Goal: Task Accomplishment & Management: Complete application form

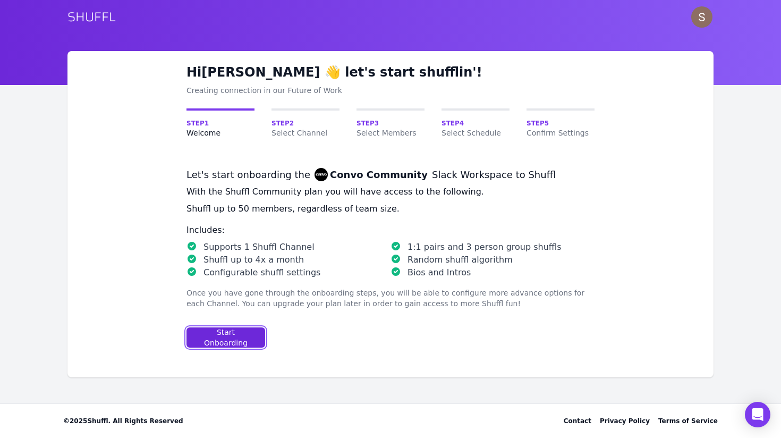
click at [256, 333] on button "Start Onboarding" at bounding box center [225, 337] width 79 height 20
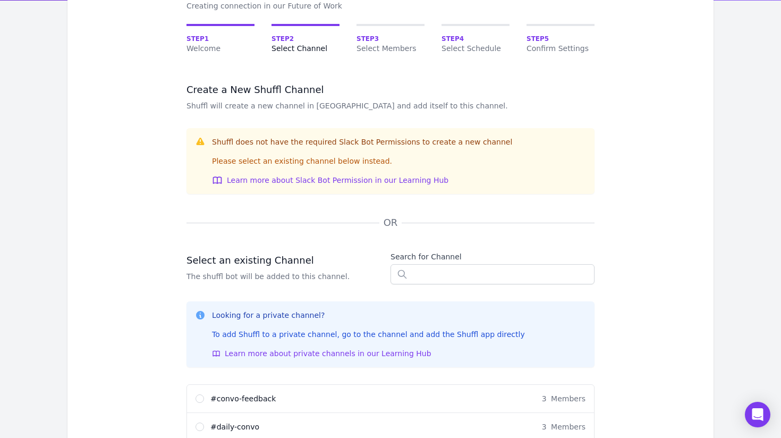
scroll to position [85, 0]
click at [452, 276] on input "text" at bounding box center [492, 273] width 204 height 20
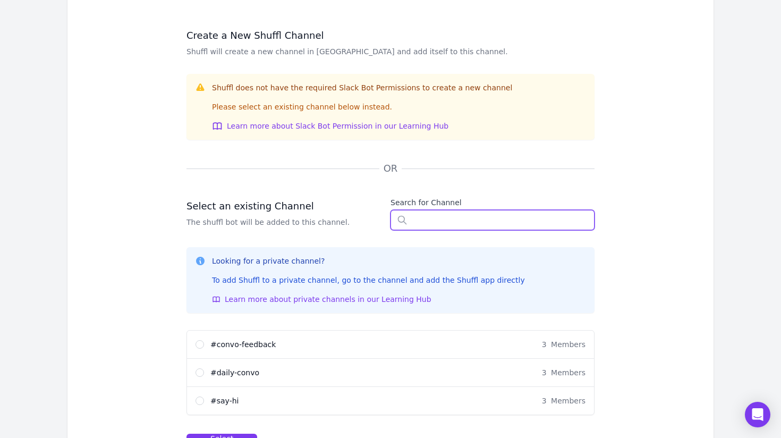
scroll to position [226, 0]
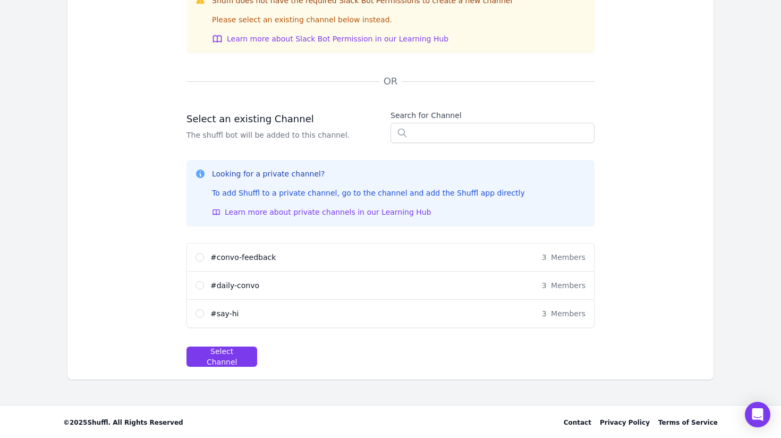
click at [394, 315] on div "# say-hi 3 Members" at bounding box center [397, 313] width 375 height 11
click at [204, 315] on input "# say-hi 3 Members" at bounding box center [199, 313] width 8 height 8
radio input "true"
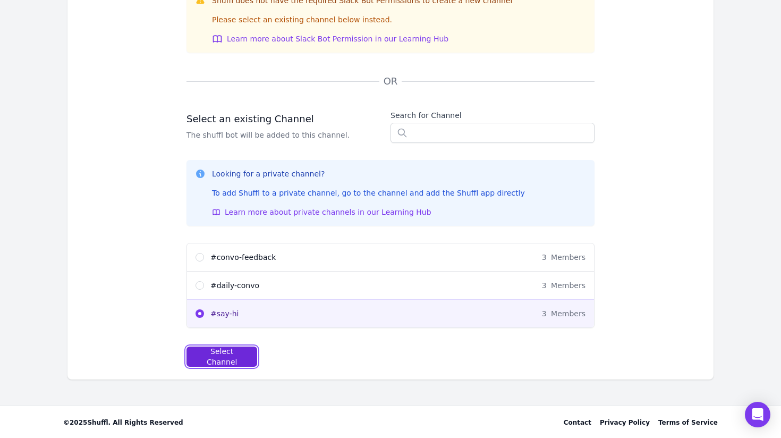
click at [234, 356] on div "Select Channel" at bounding box center [221, 356] width 53 height 21
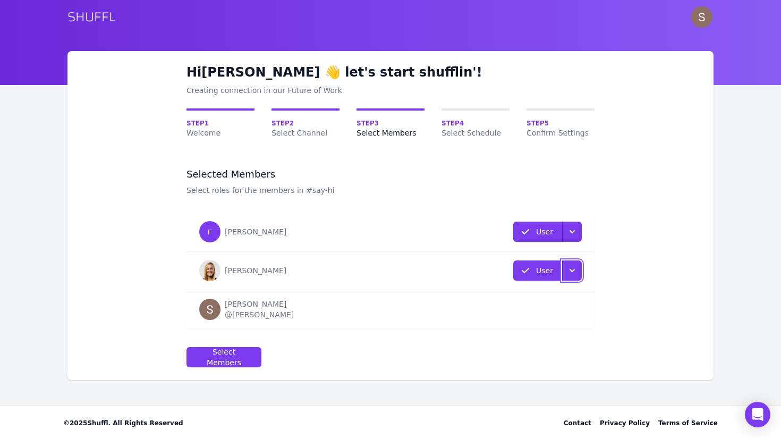
click at [577, 265] on icon "button" at bounding box center [572, 270] width 11 height 11
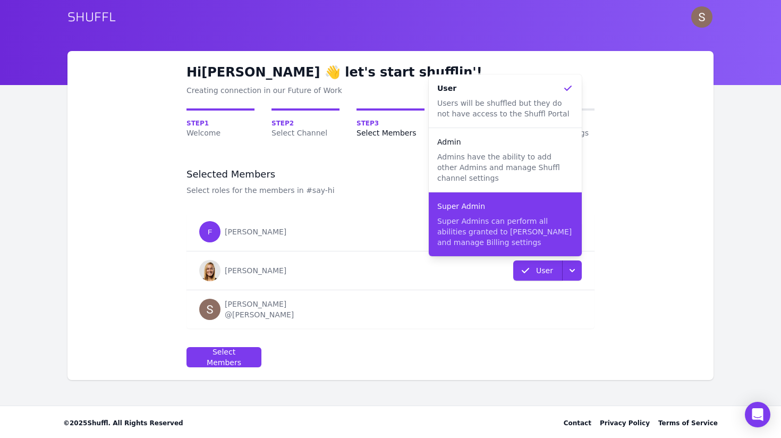
click at [549, 215] on div "Super Admin Super Admins can perform all abilities granted to Admins and manage…" at bounding box center [505, 224] width 136 height 47
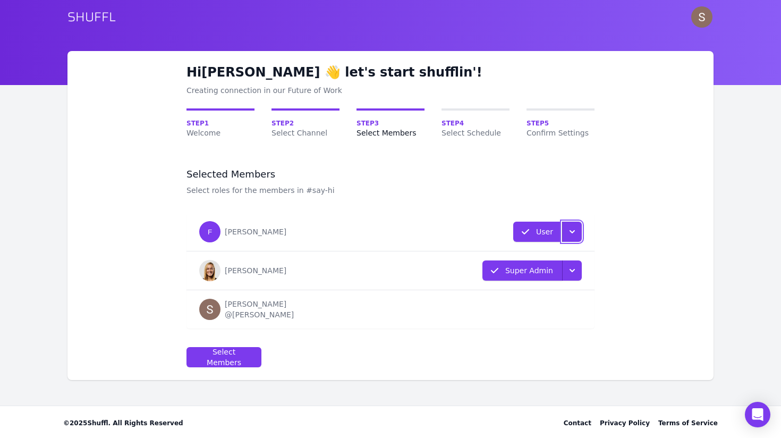
click at [569, 237] on button "User Role" at bounding box center [572, 231] width 20 height 20
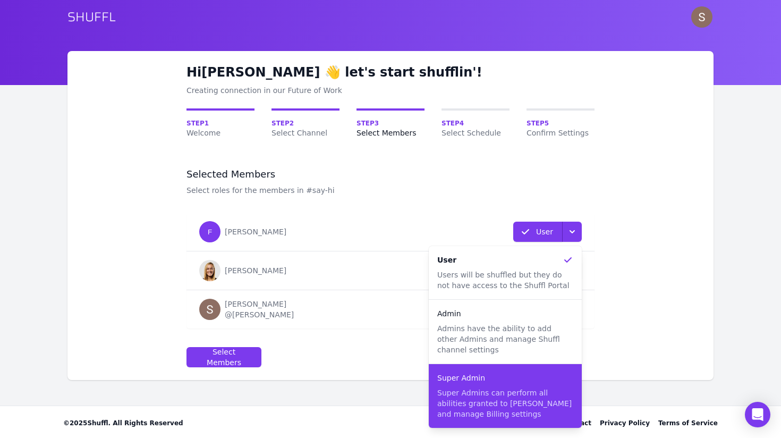
click at [519, 378] on div "Super Admin" at bounding box center [505, 377] width 136 height 11
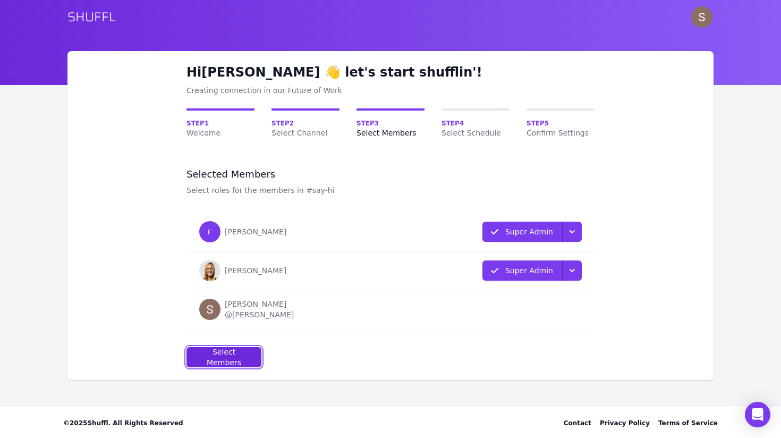
click at [202, 358] on div "Select Members" at bounding box center [223, 356] width 57 height 21
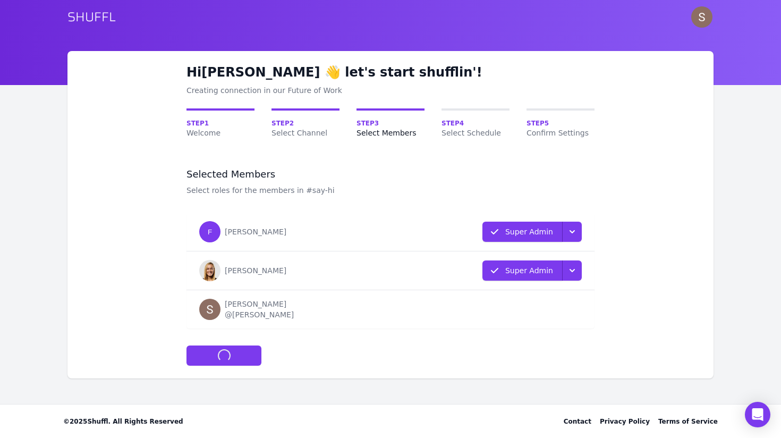
select select "10"
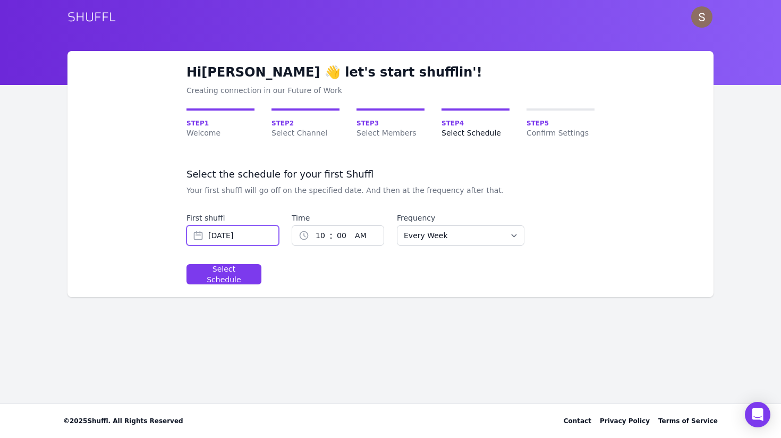
click at [265, 242] on input "Oct 14, 2025" at bounding box center [232, 235] width 92 height 20
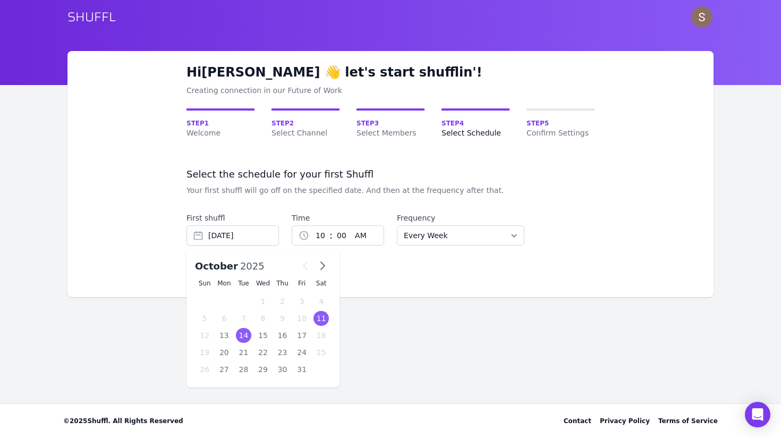
click at [319, 316] on div "11" at bounding box center [320, 318] width 15 height 15
click at [225, 335] on div "13" at bounding box center [224, 335] width 15 height 15
type input "Oct 13, 2025"
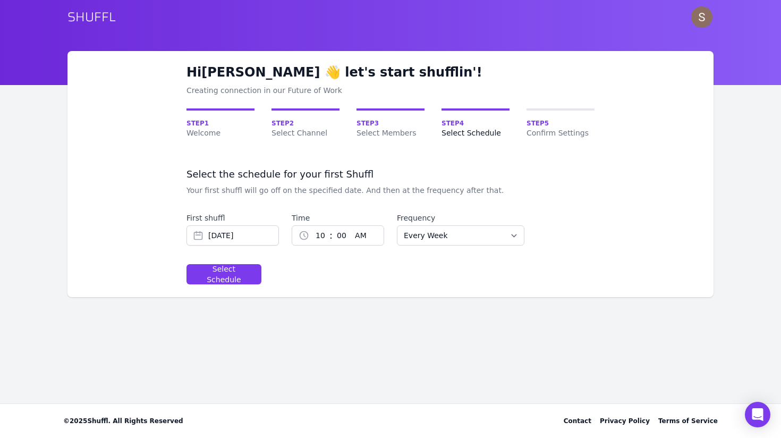
click at [332, 233] on select "00 01 02 03 04 05 06 07 08 09 10 11 12 13 14 15 16 17 18 19 20 21 22 23 24 25 2…" at bounding box center [341, 235] width 18 height 19
click at [316, 244] on select "1 2 3 4 5 6 7 8 9 10 11 12" at bounding box center [319, 235] width 20 height 19
click at [309, 226] on select "1 2 3 4 5 6 7 8 9 10 11 12" at bounding box center [319, 235] width 20 height 19
click at [422, 234] on select "Every Week Every Two Weeks Every Three Weeks Every Four Weeks Start Of Every Mo…" at bounding box center [460, 235] width 127 height 20
click at [256, 276] on button "Select Schedule" at bounding box center [223, 274] width 75 height 20
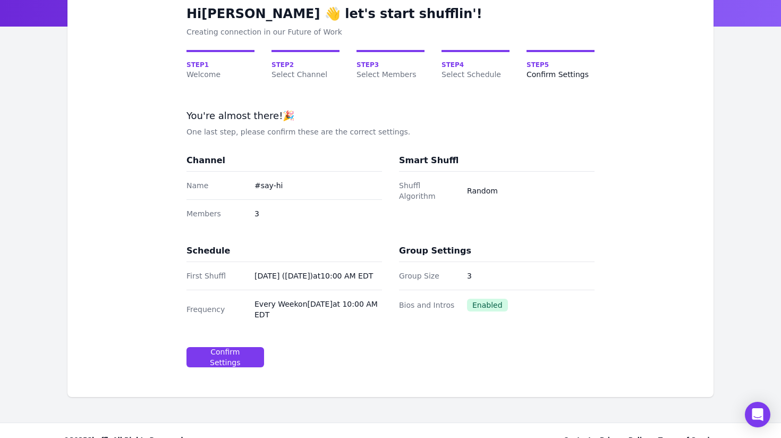
scroll to position [57, 0]
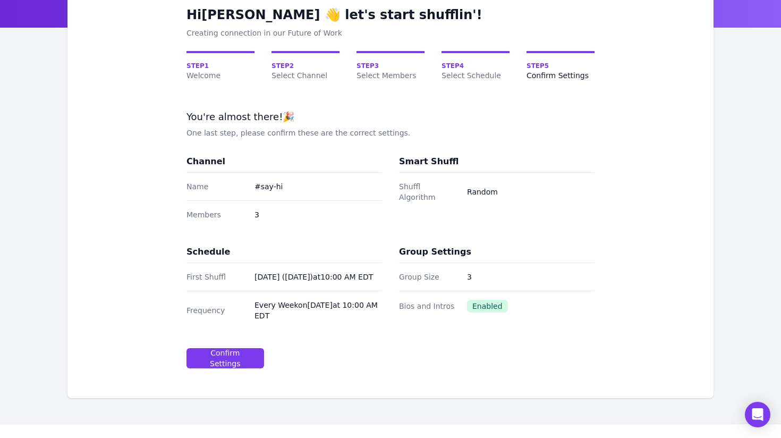
click at [475, 275] on dd "3" at bounding box center [530, 276] width 127 height 11
click at [464, 275] on div "Group Size 3" at bounding box center [496, 277] width 195 height 28
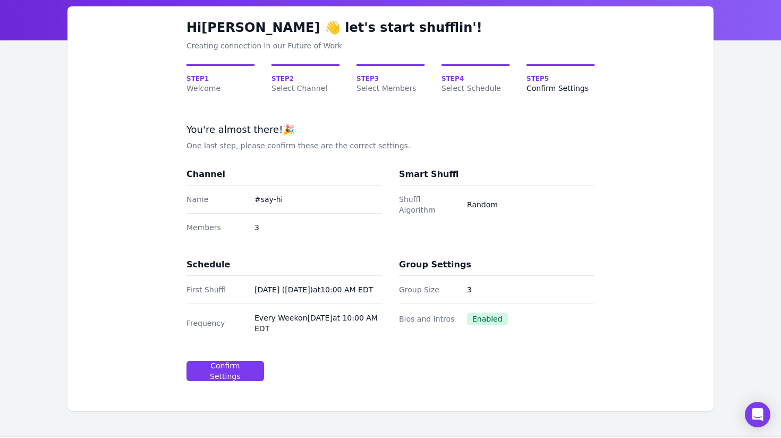
scroll to position [52, 0]
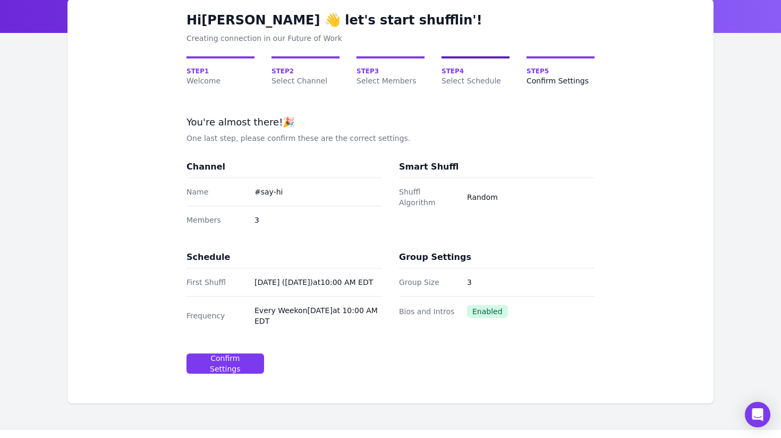
click at [489, 64] on link "Step 4 Select Schedule" at bounding box center [475, 71] width 68 height 30
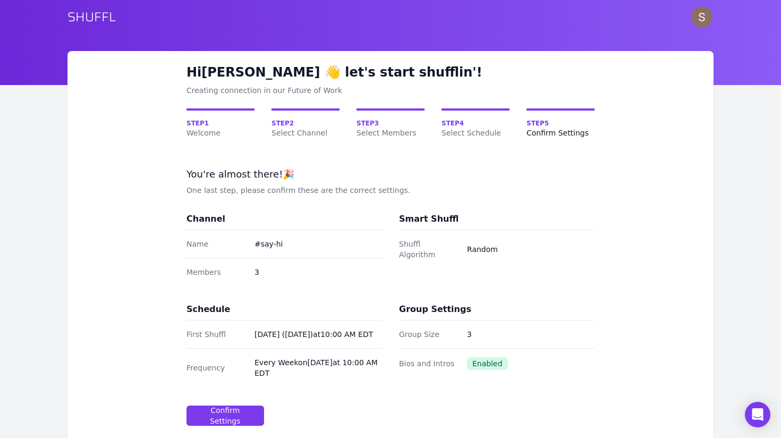
select select "10"
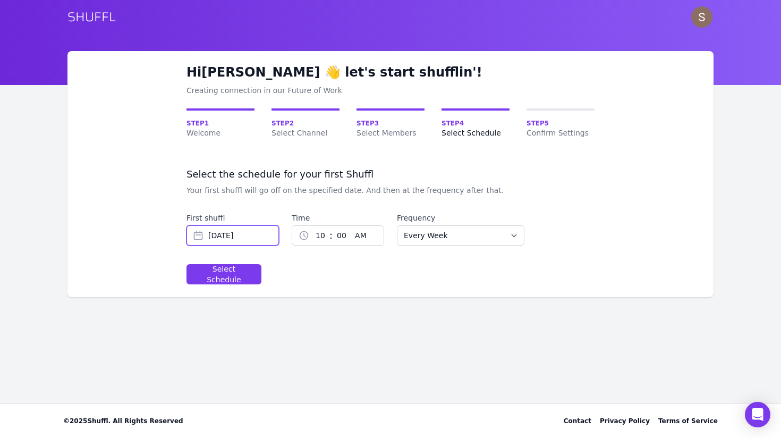
click at [255, 238] on input "Oct 14, 2025" at bounding box center [232, 235] width 92 height 20
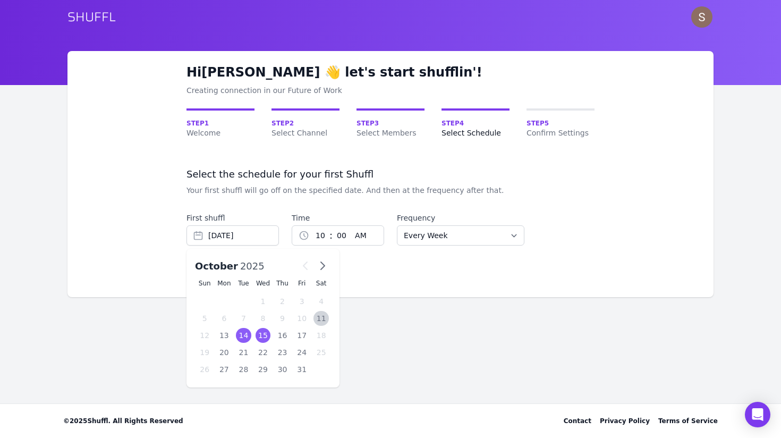
click at [267, 338] on div "15" at bounding box center [262, 335] width 15 height 15
type input "[DATE]"
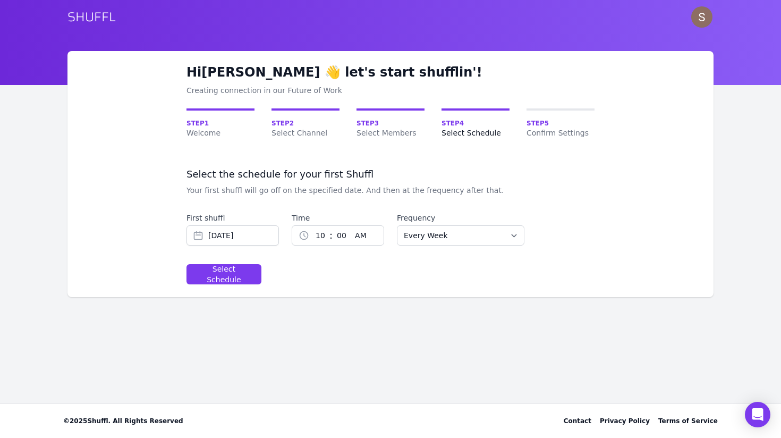
click at [263, 274] on form "Select the schedule for your first Shuffl Your first shuffl will go off on the …" at bounding box center [390, 226] width 408 height 116
click at [243, 273] on div "Select Schedule" at bounding box center [223, 273] width 57 height 21
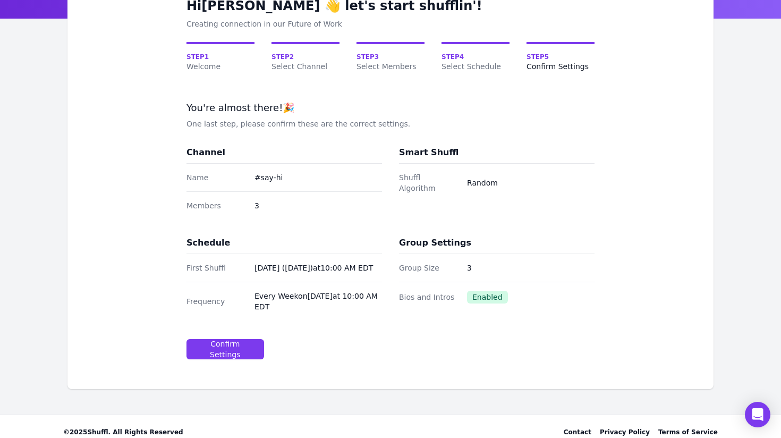
scroll to position [87, 0]
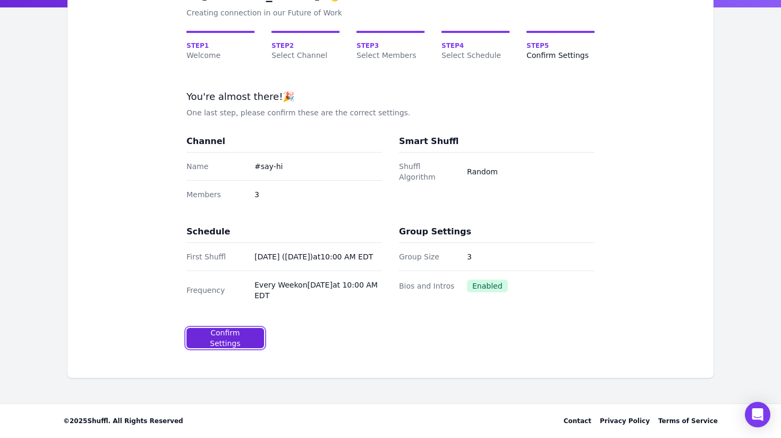
click at [248, 341] on div "Confirm Settings" at bounding box center [224, 337] width 59 height 21
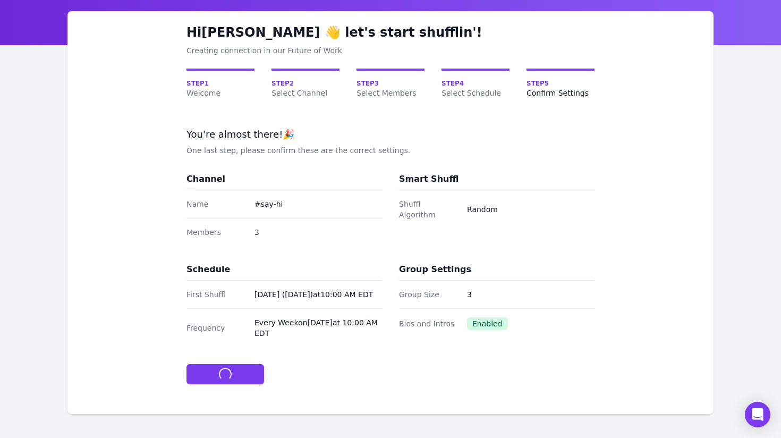
scroll to position [25, 0]
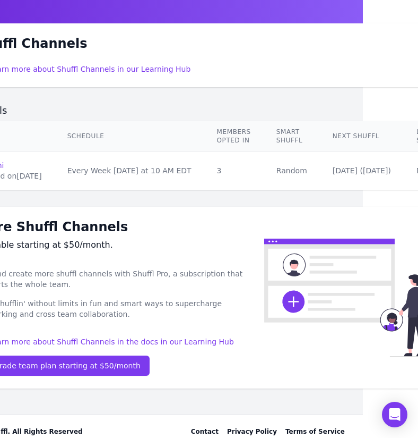
scroll to position [28, 134]
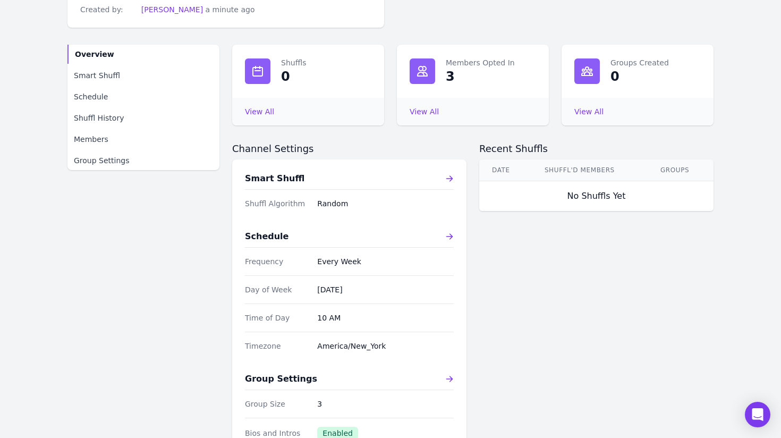
scroll to position [185, 0]
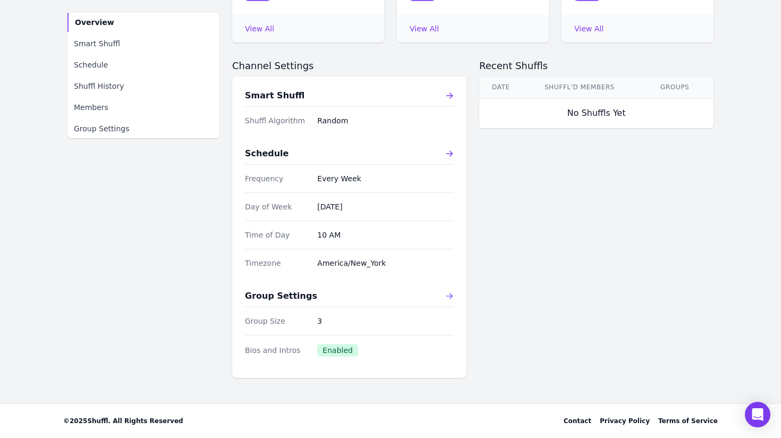
click at [442, 299] on div "Group Settings" at bounding box center [349, 295] width 209 height 13
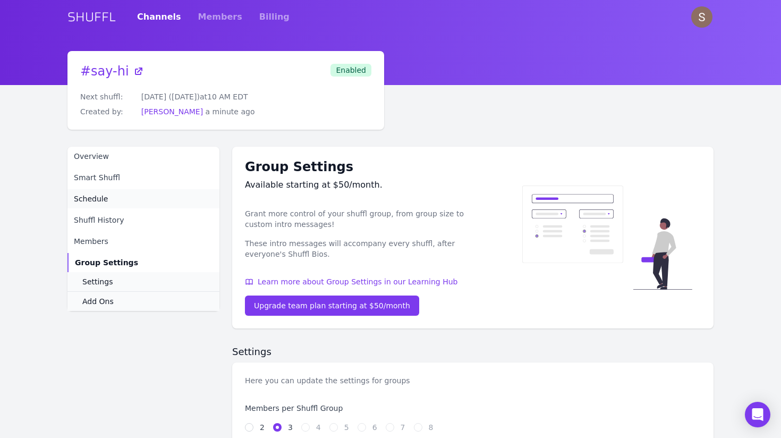
click at [151, 205] on link "Schedule" at bounding box center [143, 198] width 152 height 19
select select "10"
select select "America/New_York"
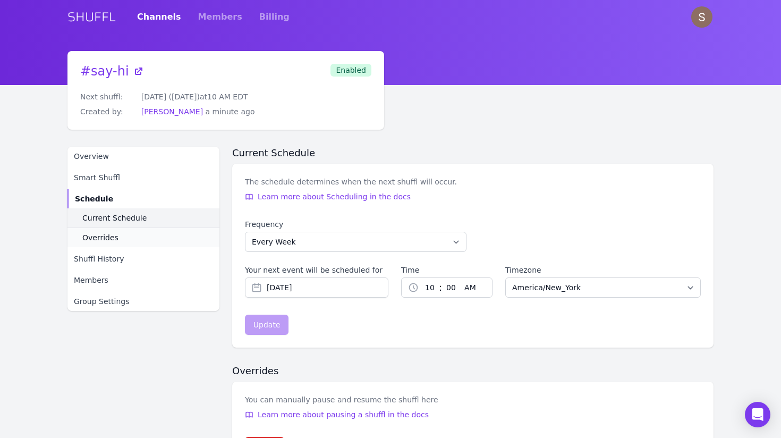
click at [157, 221] on link "Current Schedule" at bounding box center [143, 217] width 152 height 19
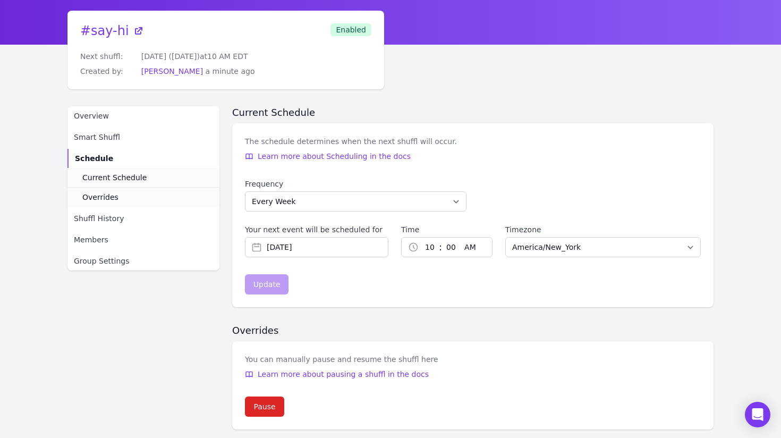
scroll to position [10, 0]
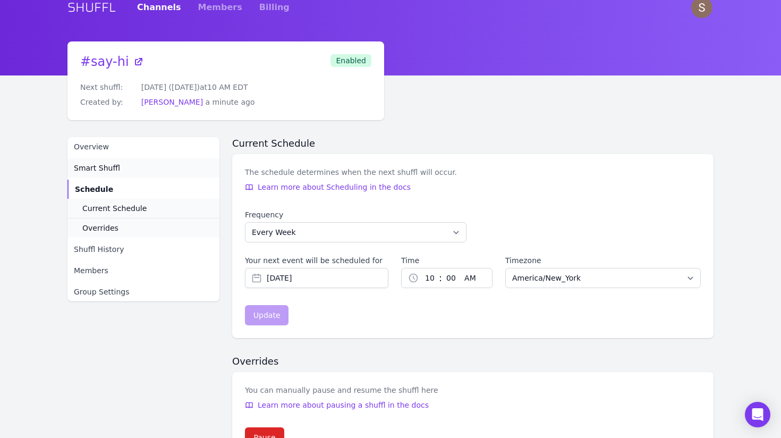
click at [138, 174] on link "Smart Shuffl" at bounding box center [143, 167] width 152 height 19
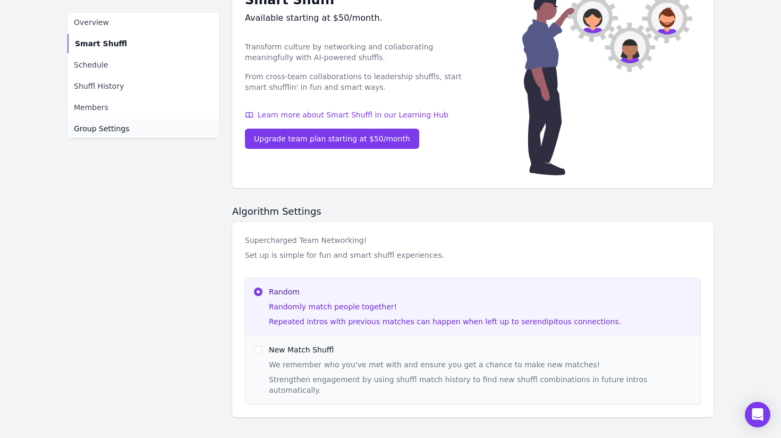
scroll to position [195, 0]
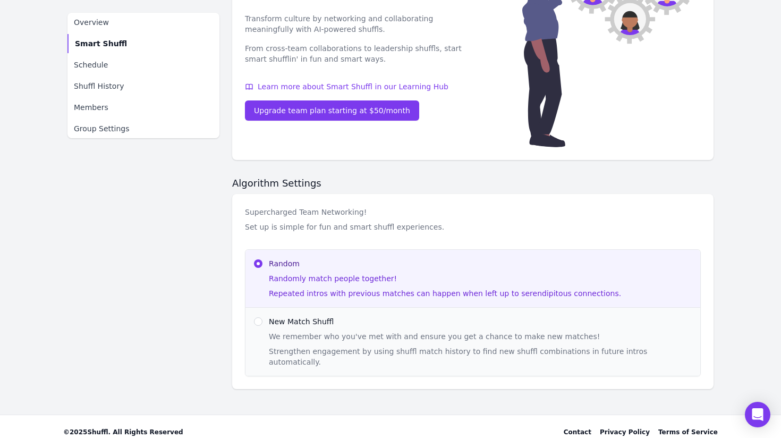
click at [376, 344] on div "We remember who you've met with and ensure you get a chance to make new matches…" at bounding box center [480, 349] width 423 height 36
click at [340, 322] on span "New Match Shuffl" at bounding box center [480, 321] width 423 height 11
click at [300, 322] on span "New Match Shuffl" at bounding box center [480, 321] width 423 height 11
click at [265, 318] on div "New Match Shuffl We remember who you've met with and ensure you get a chance to…" at bounding box center [472, 341] width 455 height 68
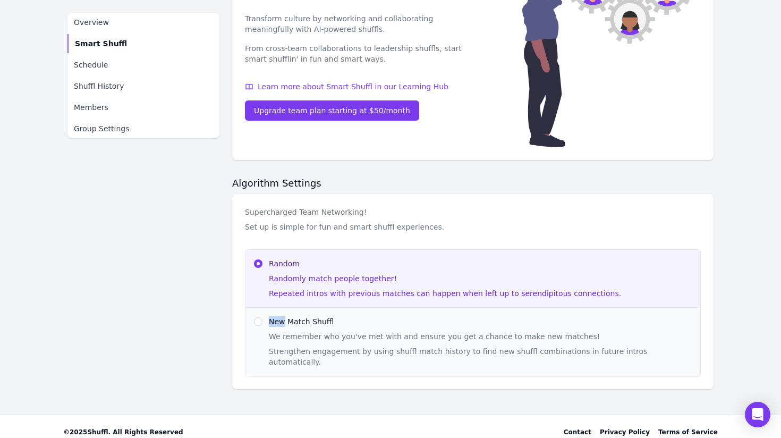
click at [263, 318] on div "New Match Shuffl We remember who you've met with and ensure you get a chance to…" at bounding box center [472, 341] width 455 height 68
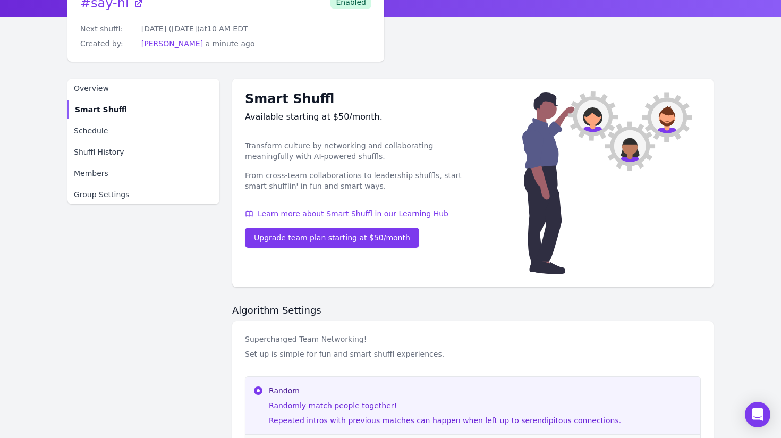
scroll to position [0, 0]
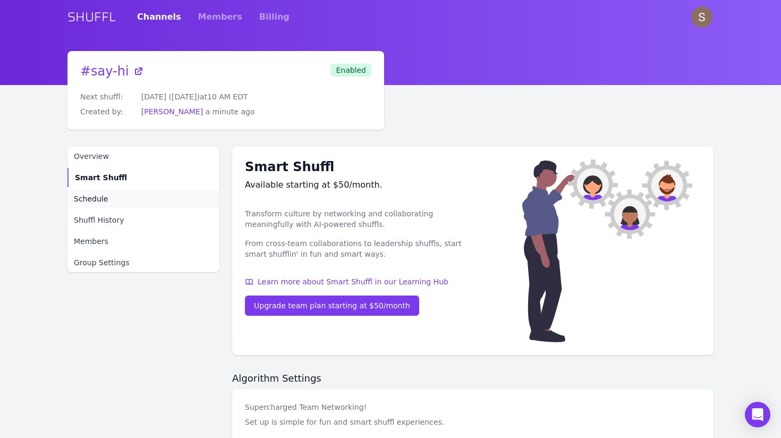
click at [145, 207] on link "Schedule" at bounding box center [143, 198] width 152 height 19
select select "10"
select select "America/New_York"
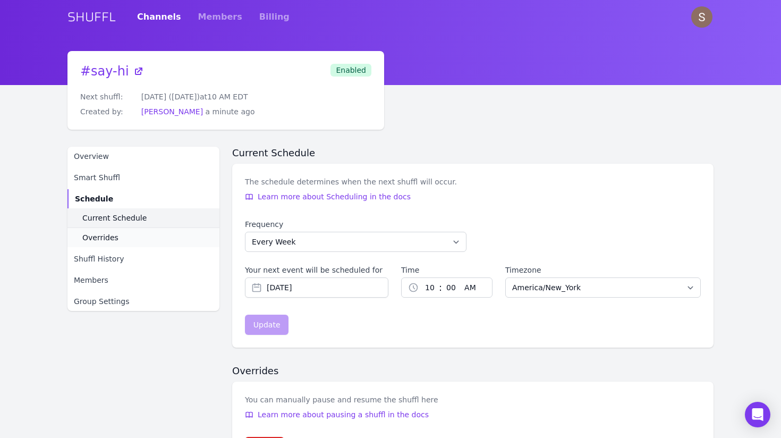
click at [150, 221] on link "Current Schedule" at bounding box center [143, 217] width 152 height 19
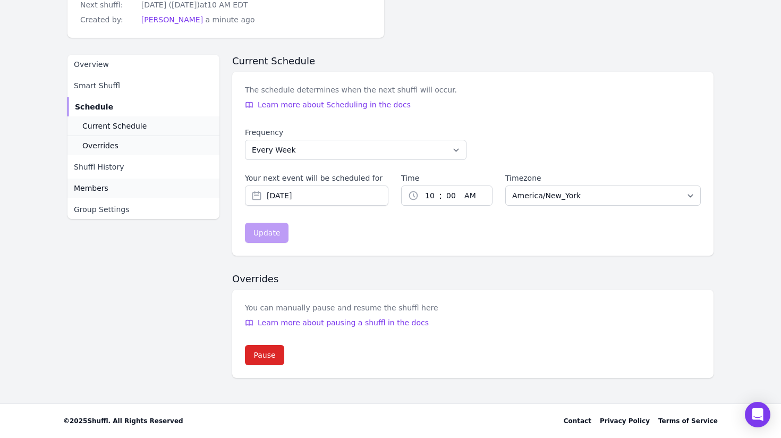
click at [144, 188] on link "Members" at bounding box center [143, 187] width 152 height 19
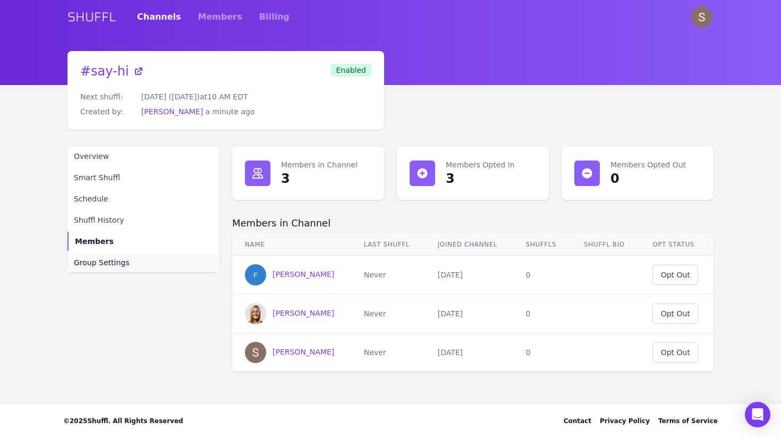
click at [140, 265] on link "Group Settings" at bounding box center [143, 262] width 152 height 19
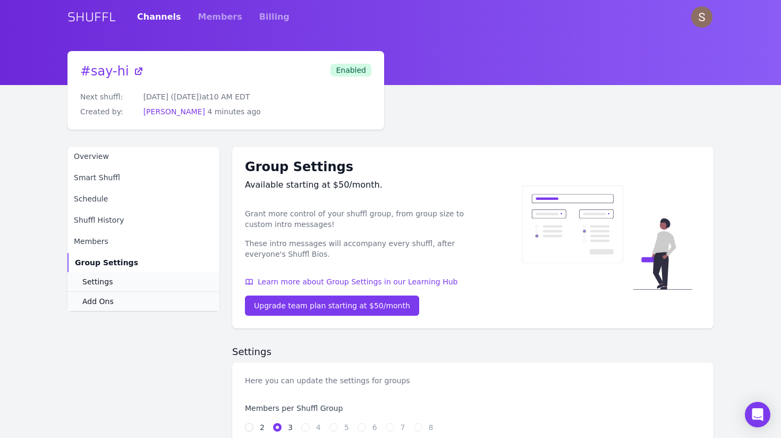
click at [126, 280] on link "Settings" at bounding box center [143, 281] width 152 height 19
click at [100, 204] on link "Schedule" at bounding box center [143, 198] width 152 height 19
select select "10"
select select "America/New_York"
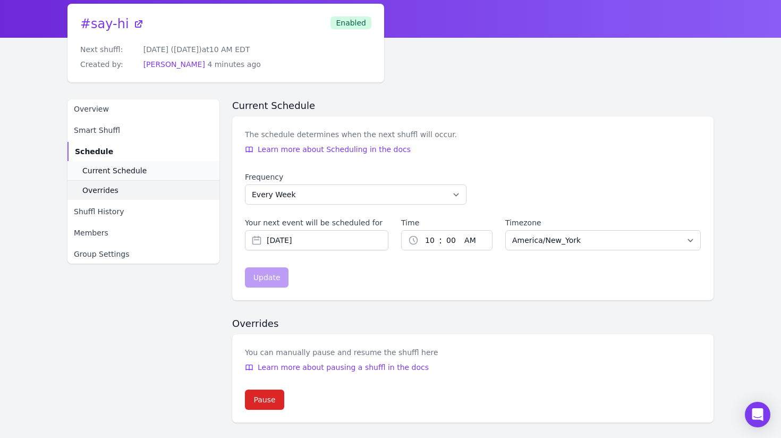
scroll to position [5, 0]
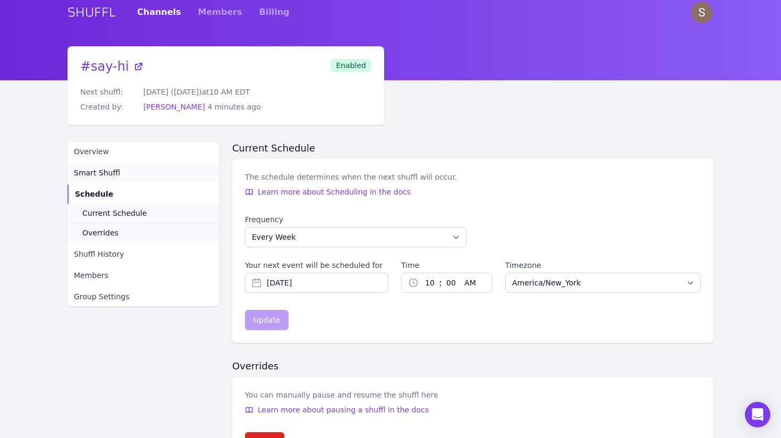
click at [107, 172] on span "Smart Shuffl" at bounding box center [97, 172] width 46 height 11
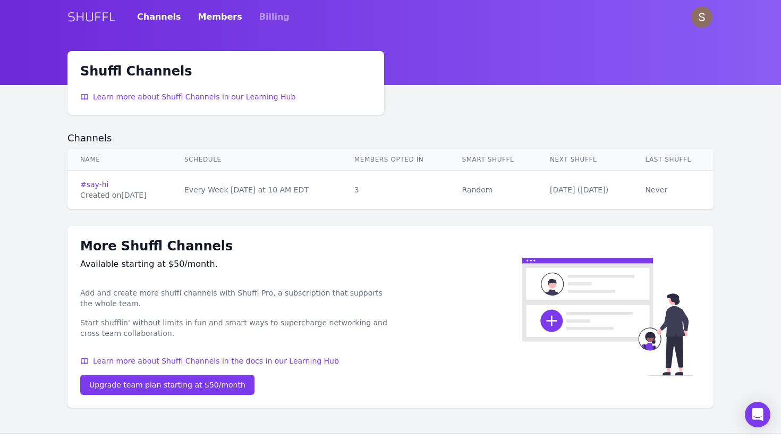
click at [200, 20] on link "Members" at bounding box center [220, 17] width 44 height 30
